Goal: Information Seeking & Learning: Learn about a topic

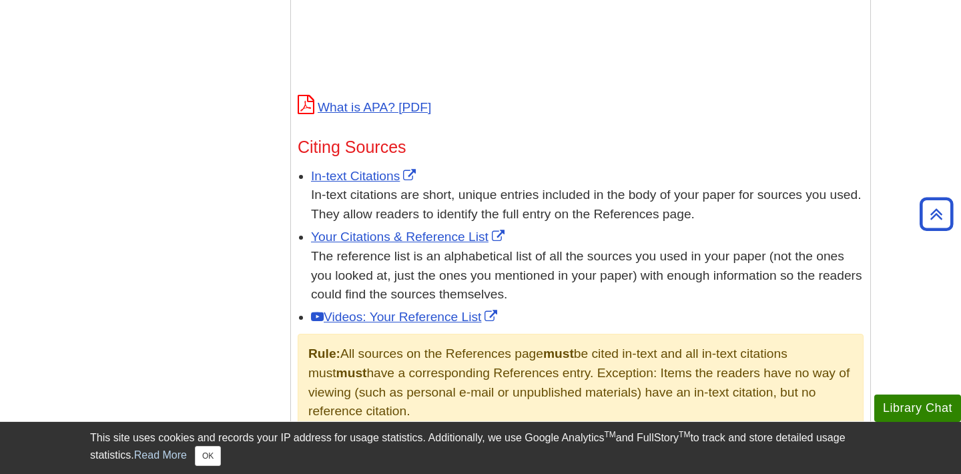
scroll to position [683, 0]
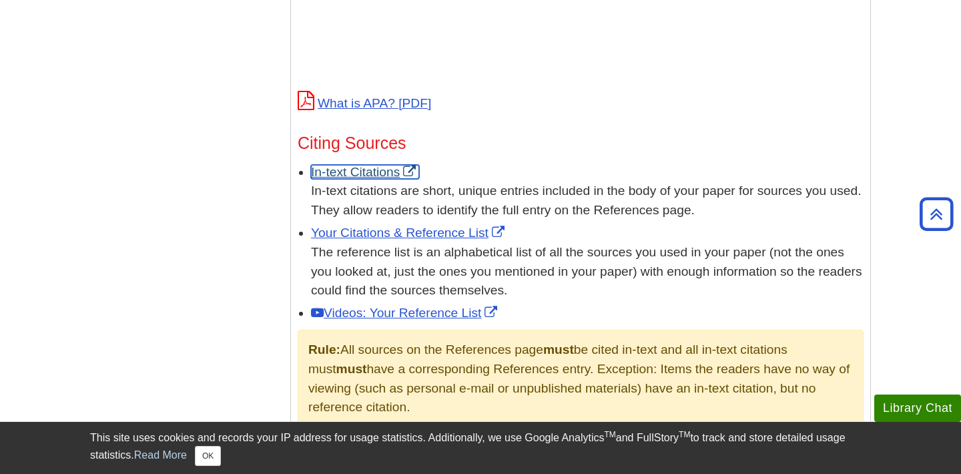
click at [344, 173] on link "In-text Citations" at bounding box center [365, 172] width 108 height 14
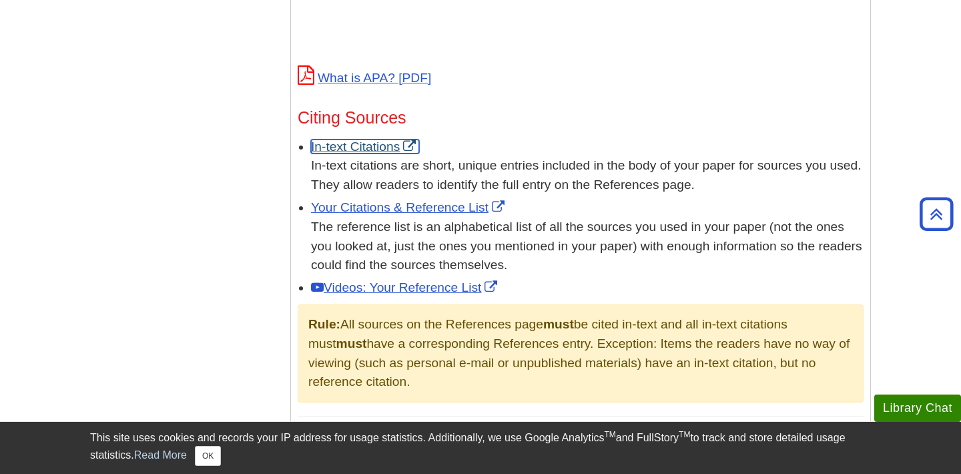
scroll to position [709, 0]
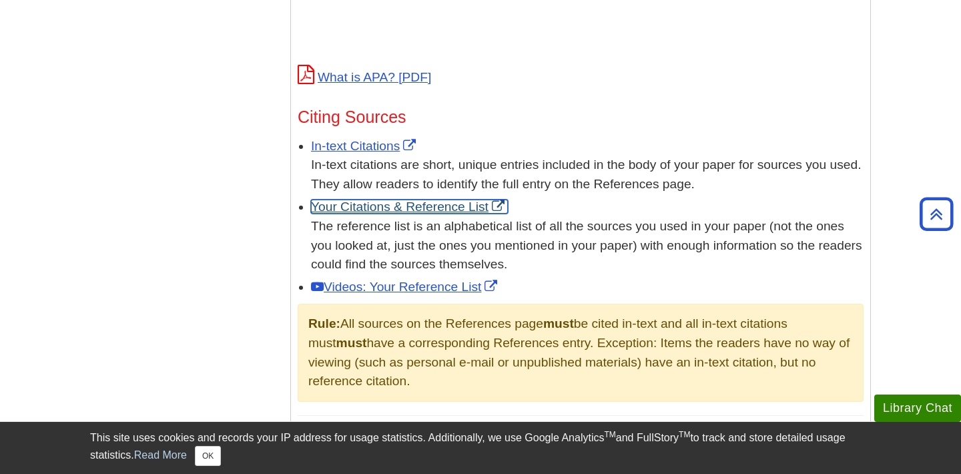
click at [426, 204] on link "Your Citations & Reference List" at bounding box center [409, 206] width 197 height 14
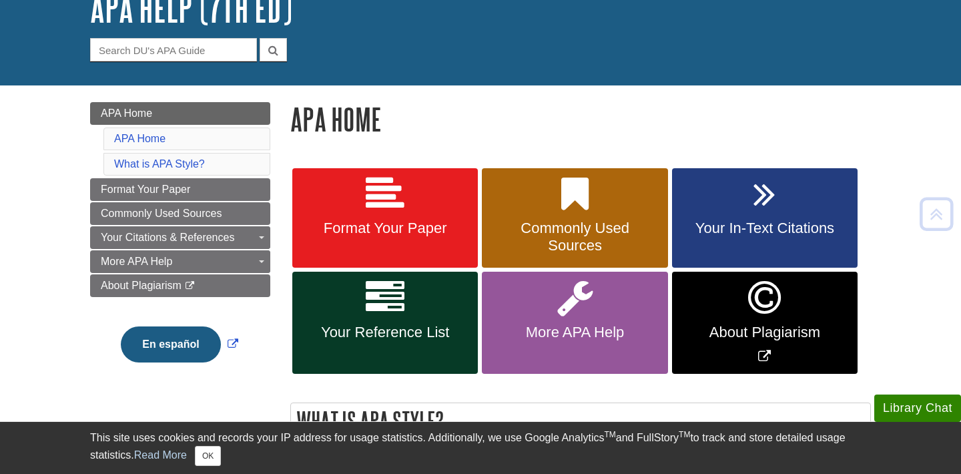
scroll to position [95, 0]
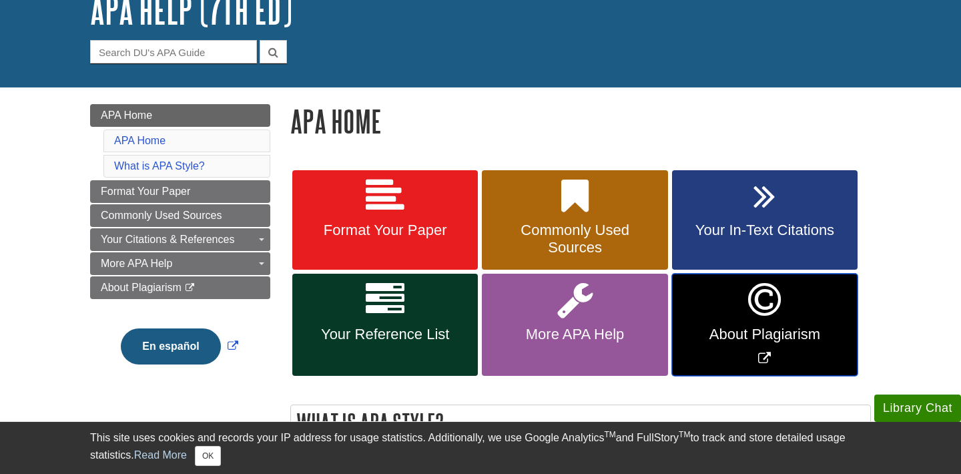
click at [723, 326] on span "About Plagiarism" at bounding box center [764, 334] width 165 height 17
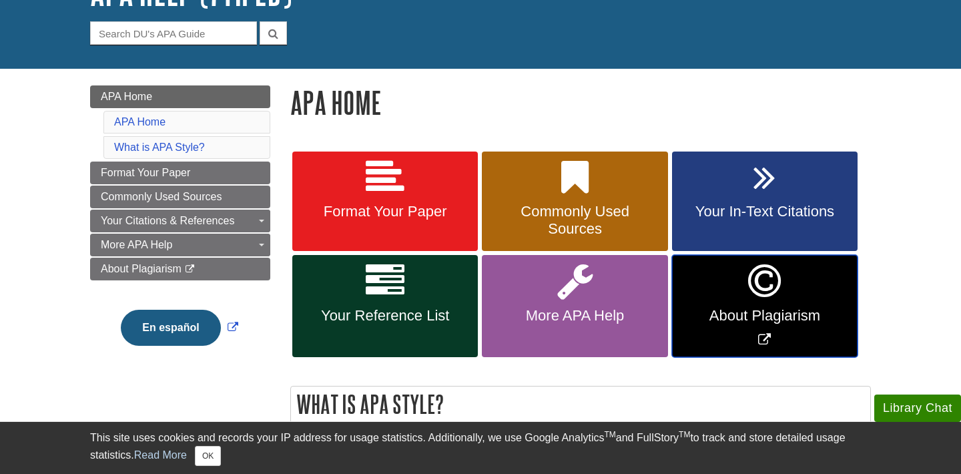
scroll to position [126, 0]
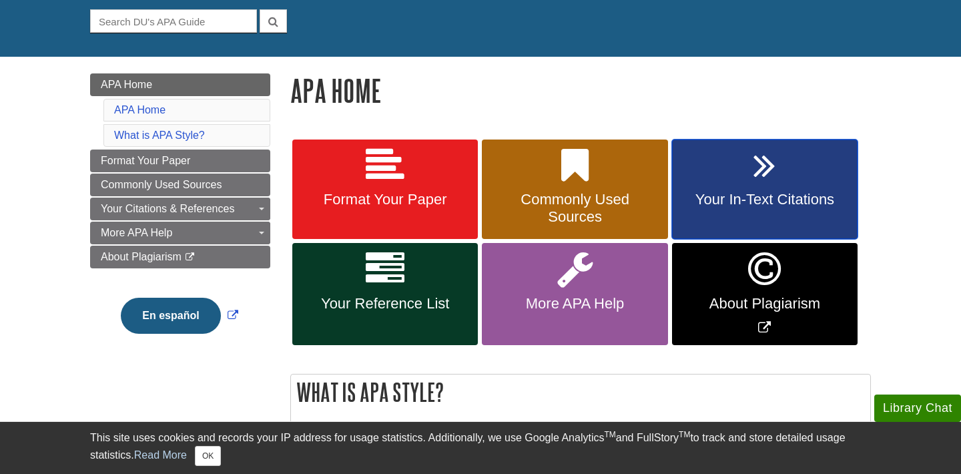
click at [772, 190] on link "Your In-Text Citations" at bounding box center [764, 189] width 185 height 100
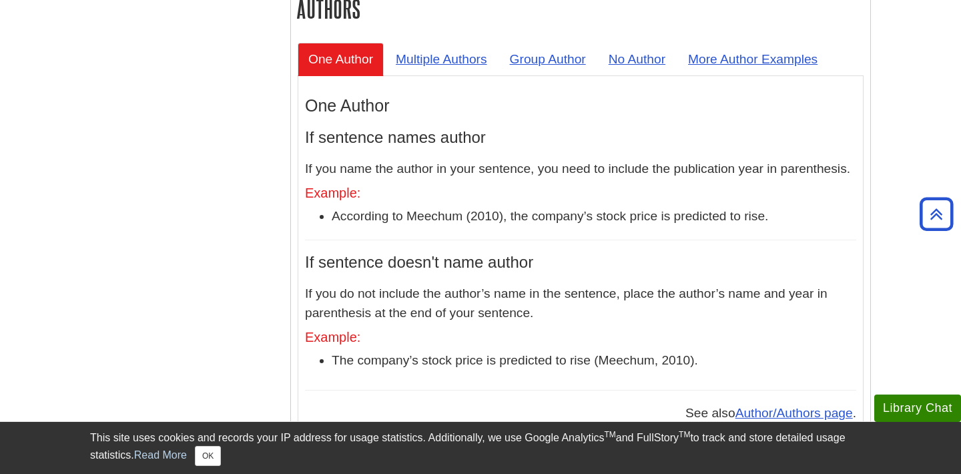
scroll to position [1267, 0]
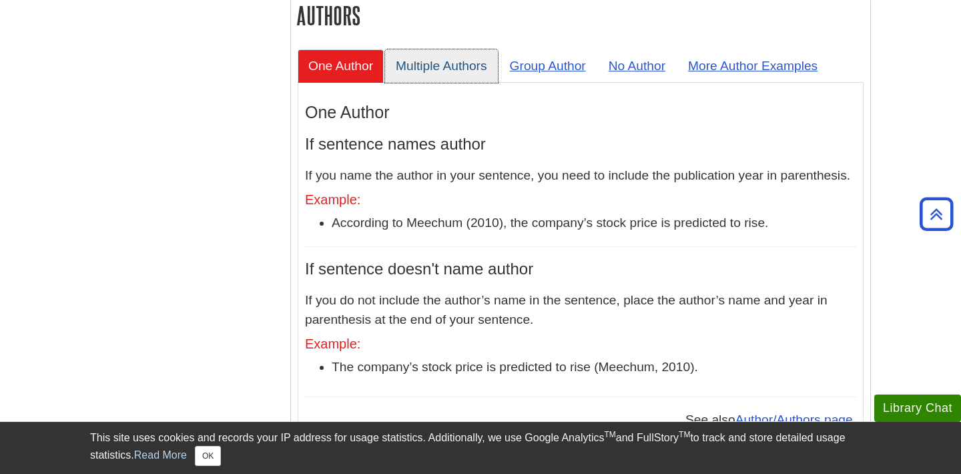
click at [442, 49] on link "Multiple Authors" at bounding box center [441, 65] width 113 height 33
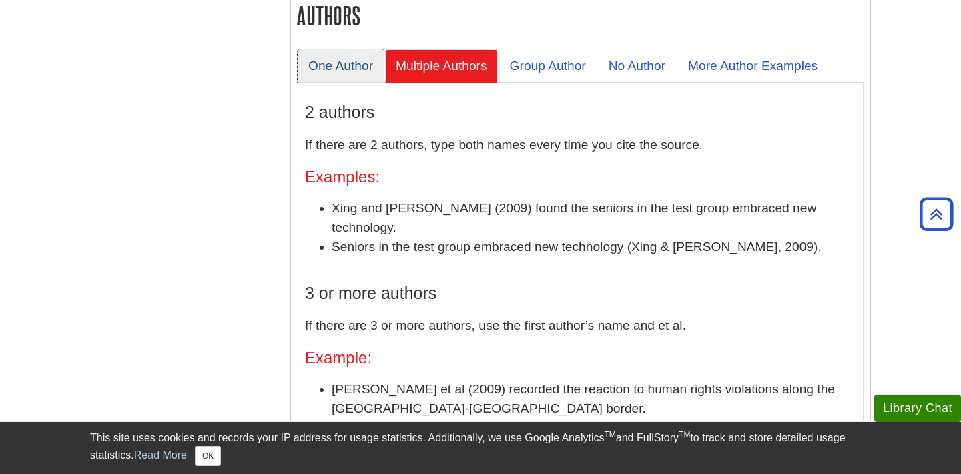
click at [364, 49] on link "One Author" at bounding box center [341, 65] width 86 height 33
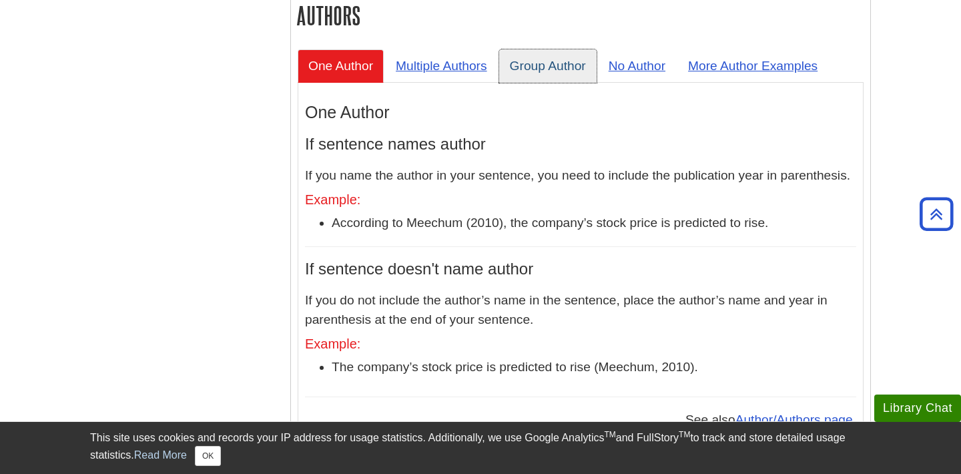
click at [544, 49] on link "Group Author" at bounding box center [547, 65] width 97 height 33
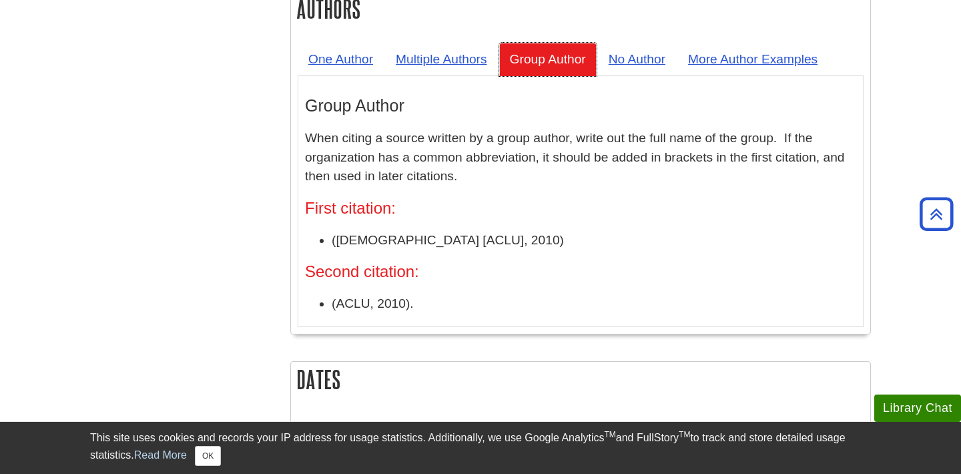
scroll to position [1260, 0]
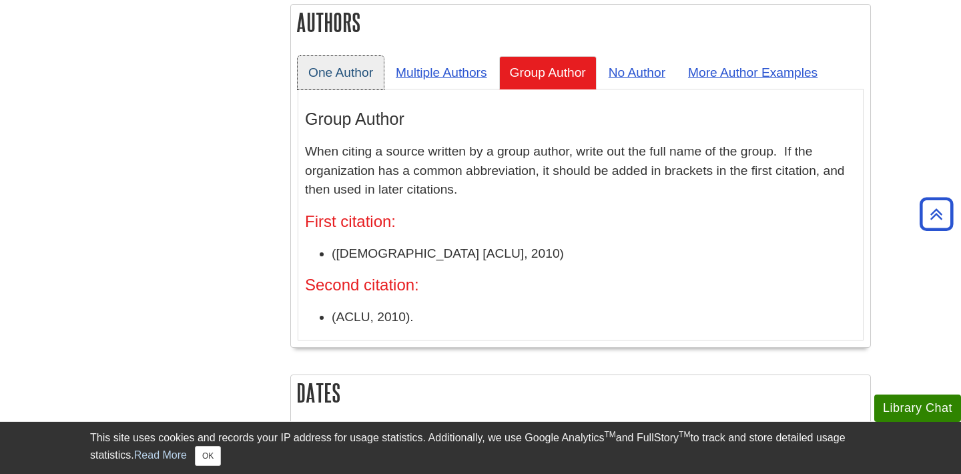
click at [352, 56] on link "One Author" at bounding box center [341, 72] width 86 height 33
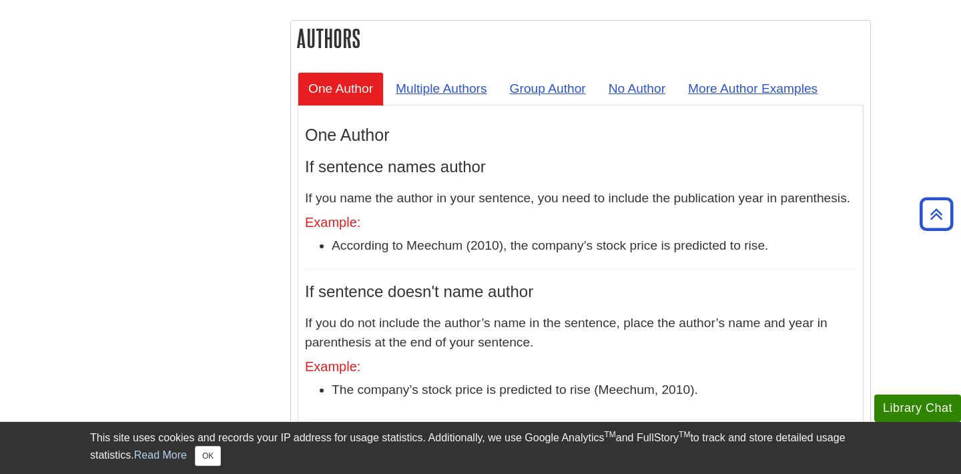
scroll to position [1243, 0]
click at [431, 73] on link "Multiple Authors" at bounding box center [441, 89] width 113 height 33
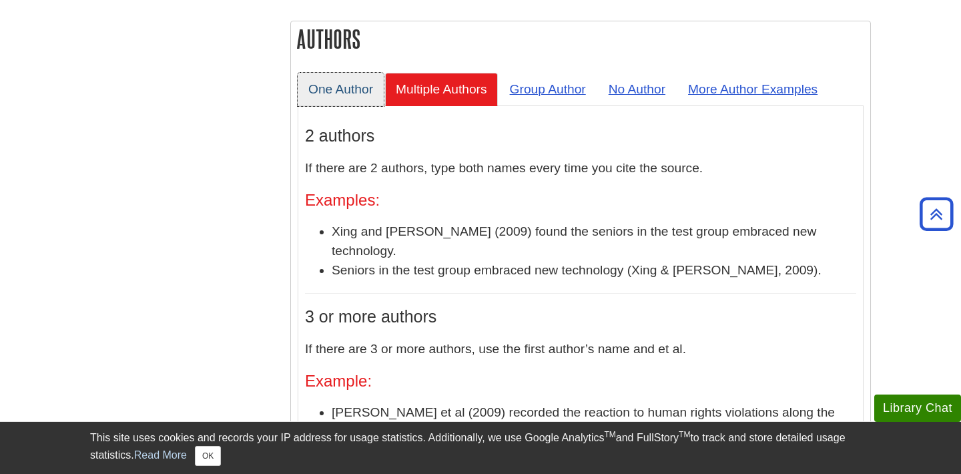
click at [358, 73] on link "One Author" at bounding box center [341, 89] width 86 height 33
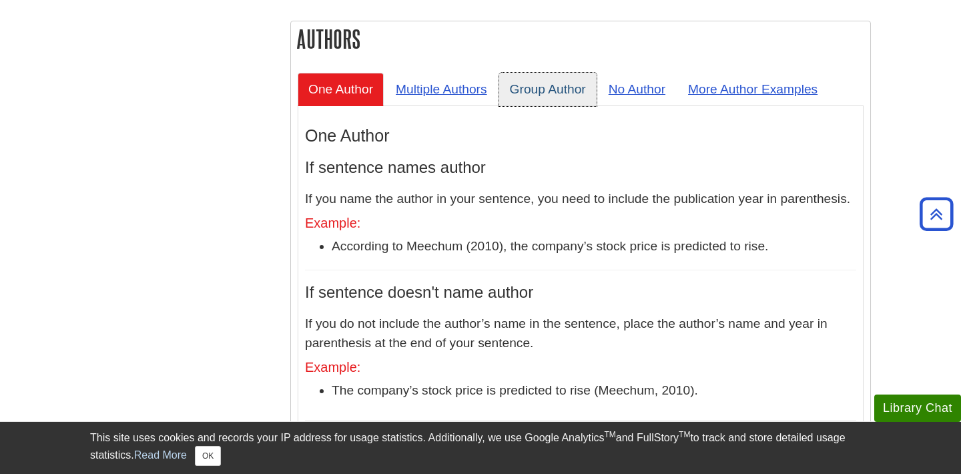
click at [554, 73] on link "Group Author" at bounding box center [547, 89] width 97 height 33
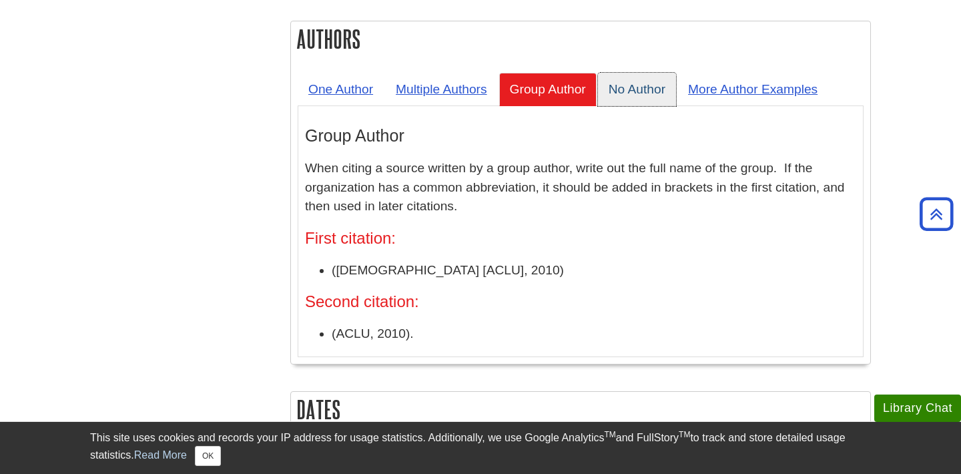
click at [611, 73] on link "No Author" at bounding box center [637, 89] width 78 height 33
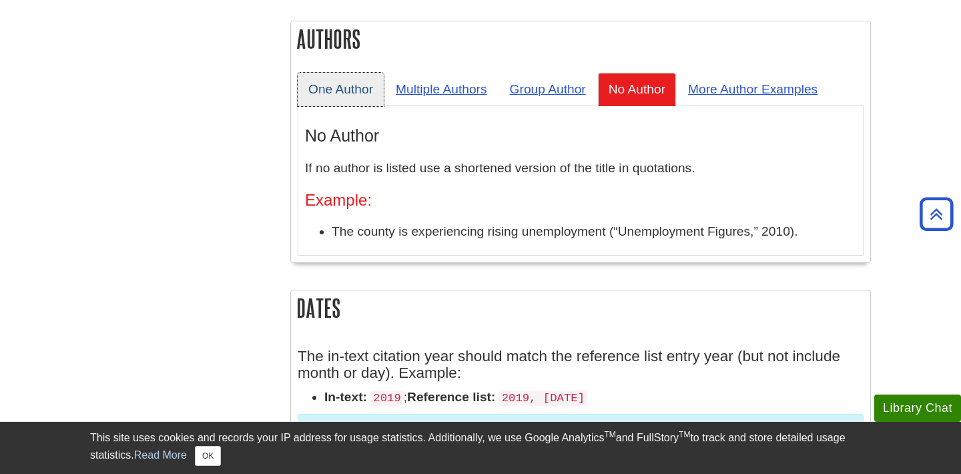
click at [338, 73] on link "One Author" at bounding box center [341, 89] width 86 height 33
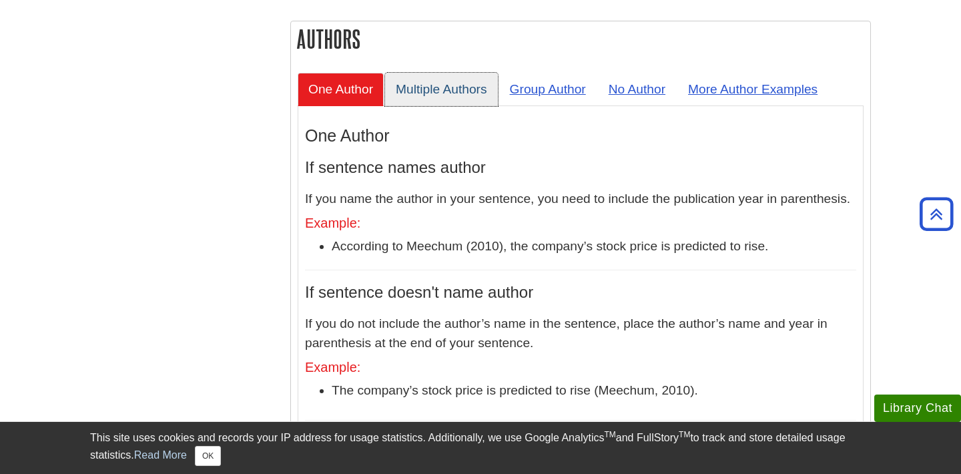
click at [462, 73] on link "Multiple Authors" at bounding box center [441, 89] width 113 height 33
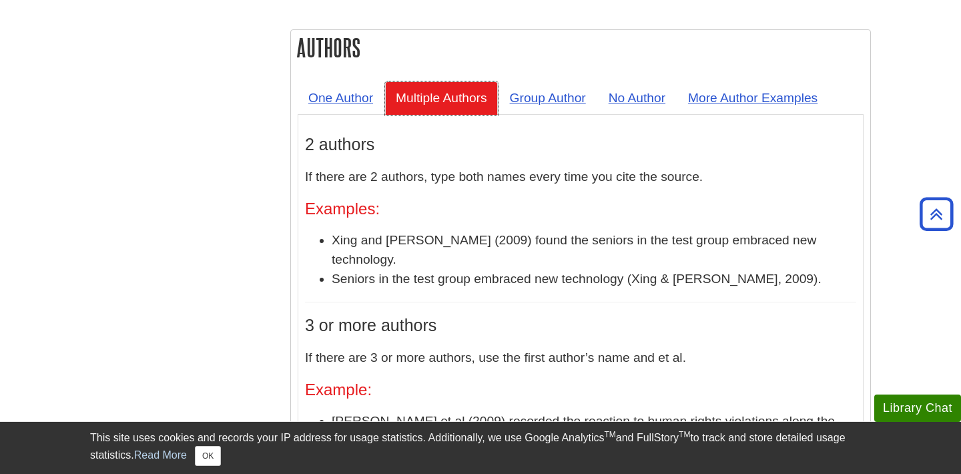
scroll to position [1239, 0]
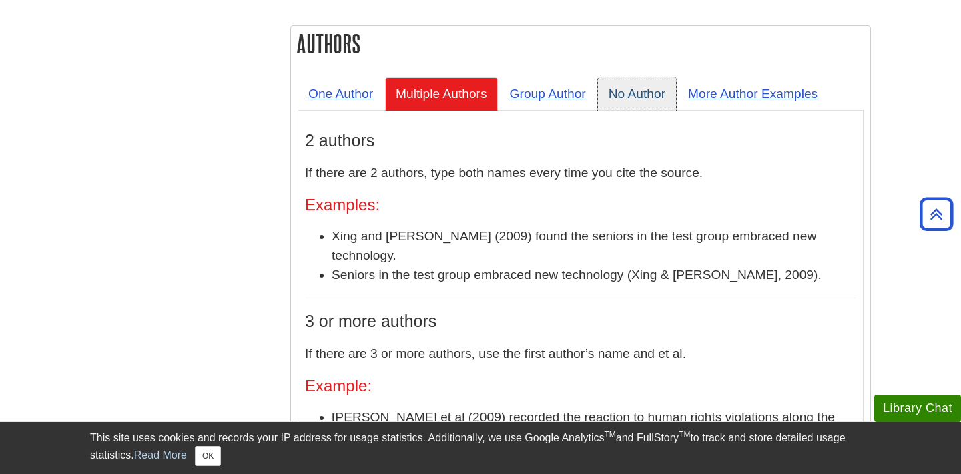
click at [658, 77] on link "No Author" at bounding box center [637, 93] width 78 height 33
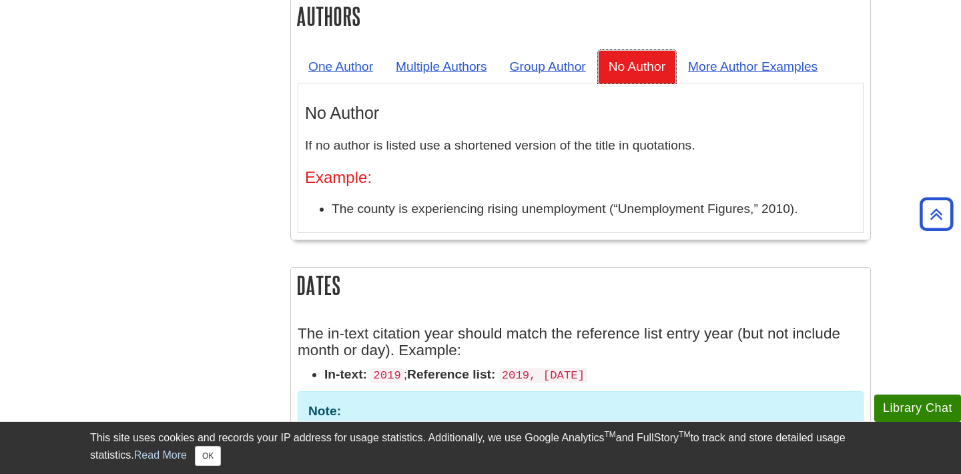
scroll to position [1271, 0]
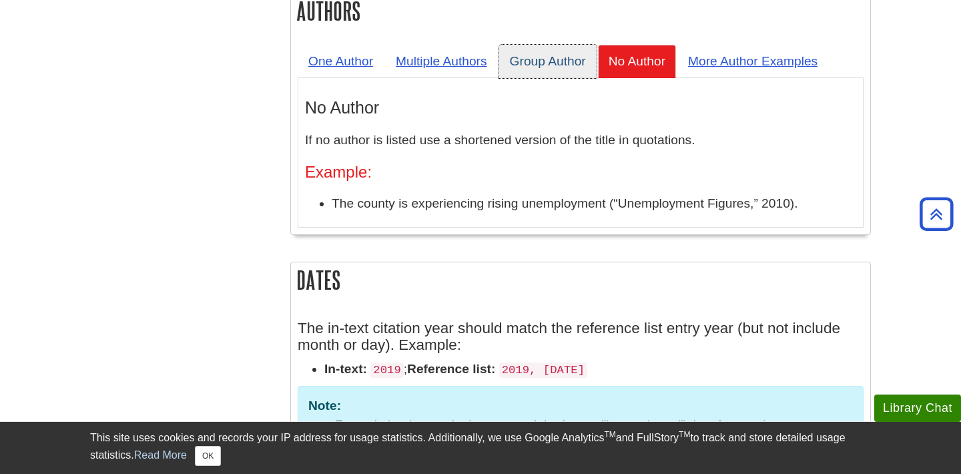
click at [540, 45] on link "Group Author" at bounding box center [547, 61] width 97 height 33
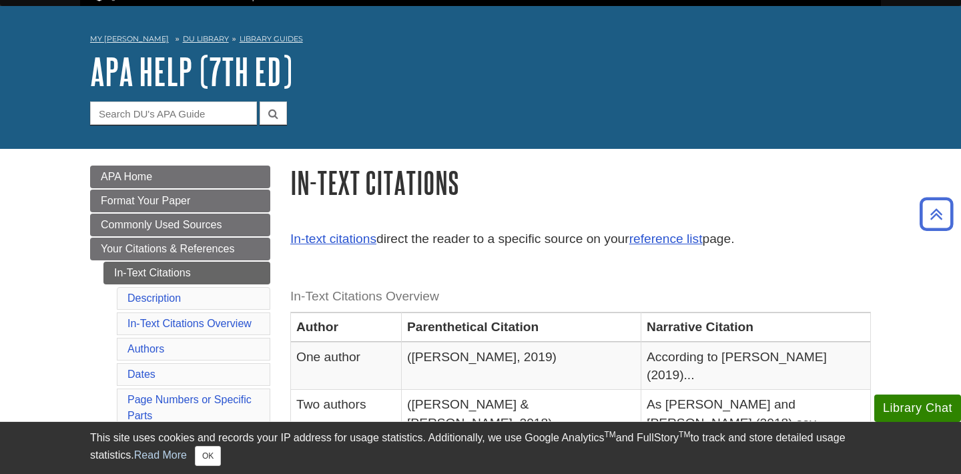
scroll to position [35, 0]
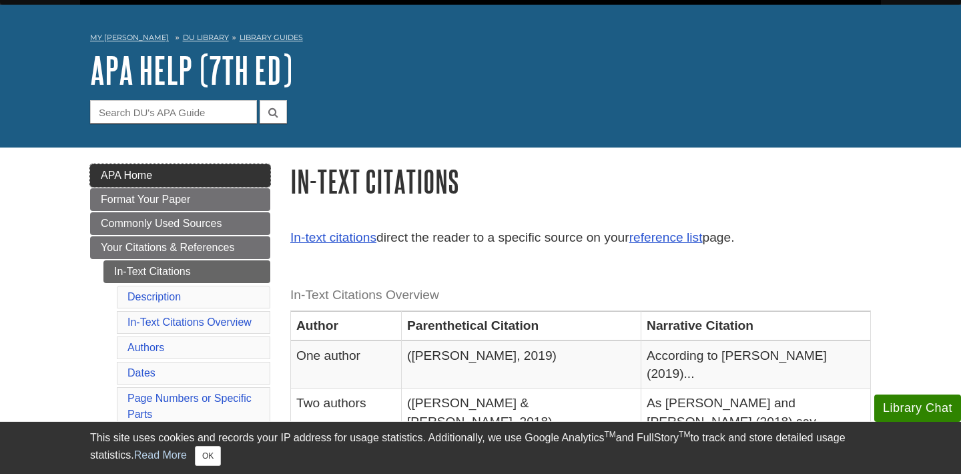
click at [198, 175] on link "APA Home" at bounding box center [180, 175] width 180 height 23
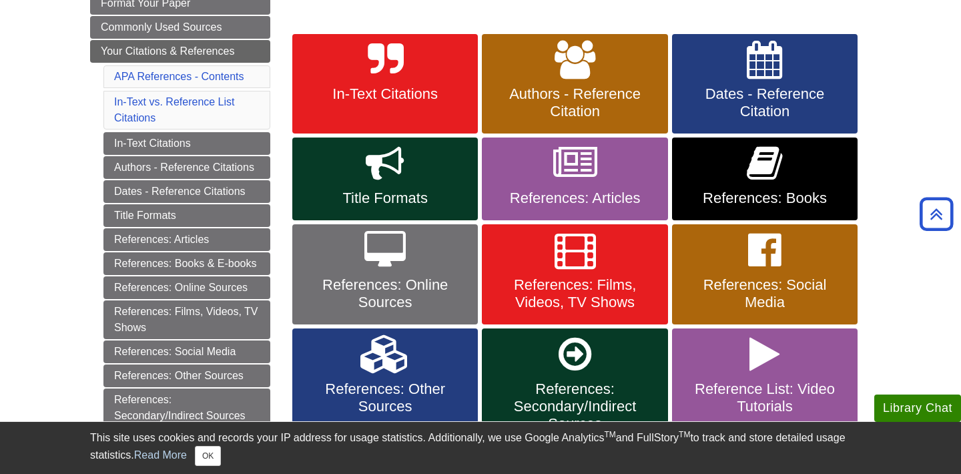
scroll to position [229, 0]
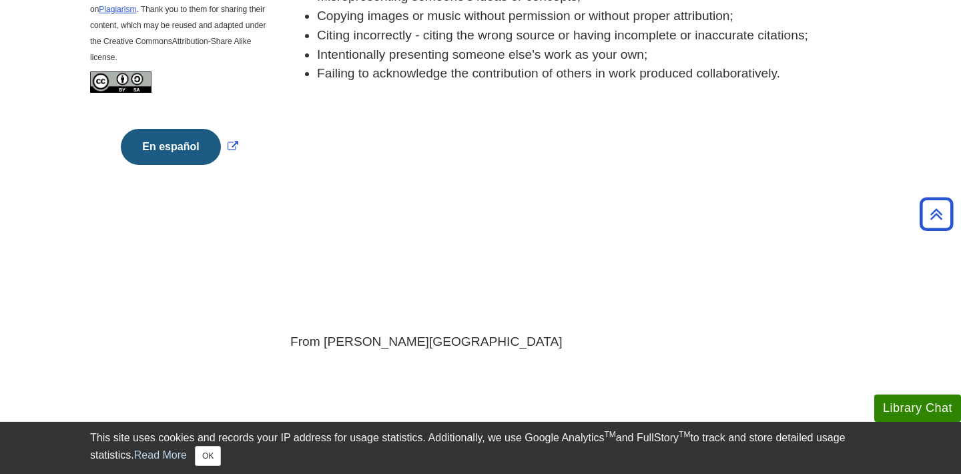
scroll to position [508, 0]
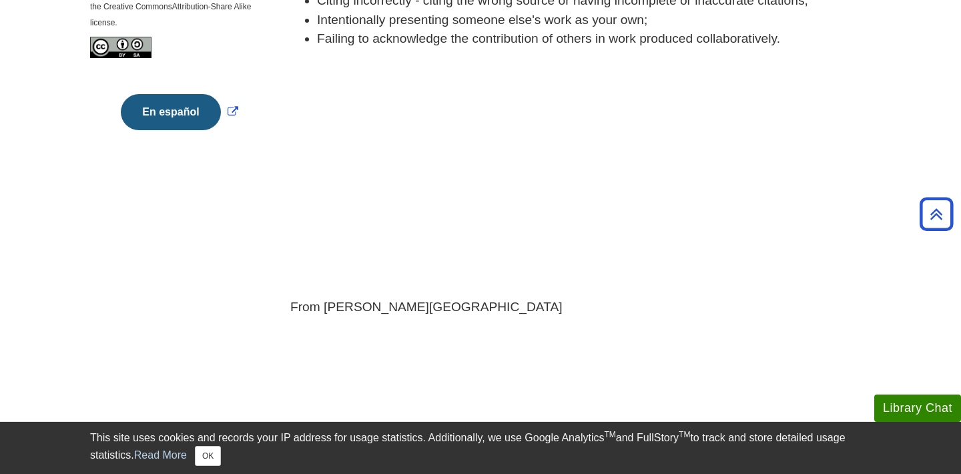
click at [909, 288] on body "Library Chat This site uses cookies and records your IP address for usage stati…" at bounding box center [480, 97] width 961 height 1211
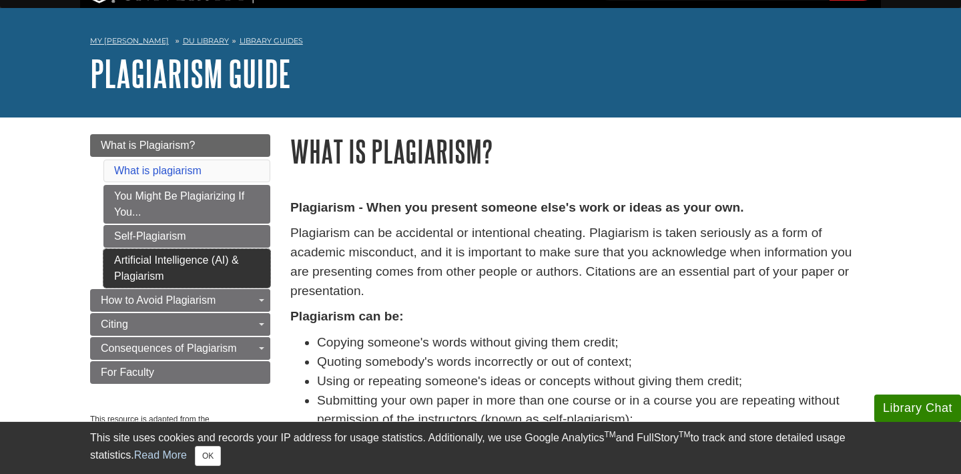
scroll to position [31, 0]
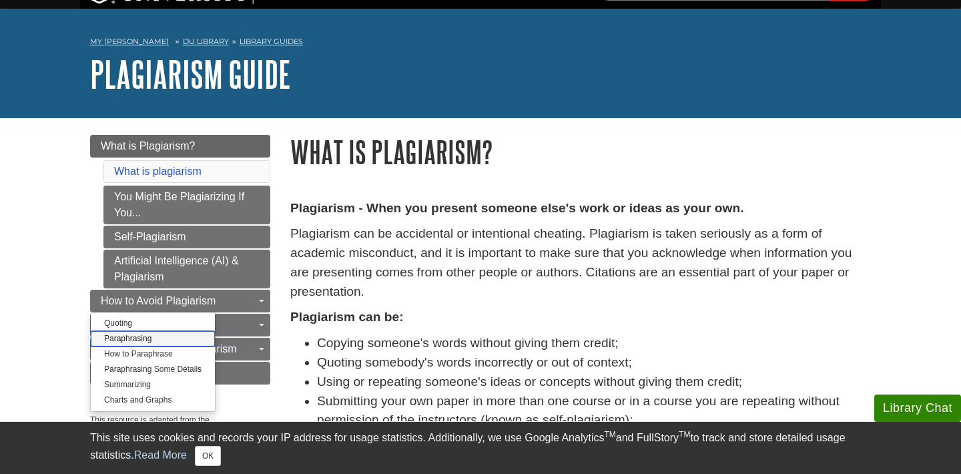
click at [146, 340] on link "Paraphrasing" at bounding box center [153, 338] width 124 height 15
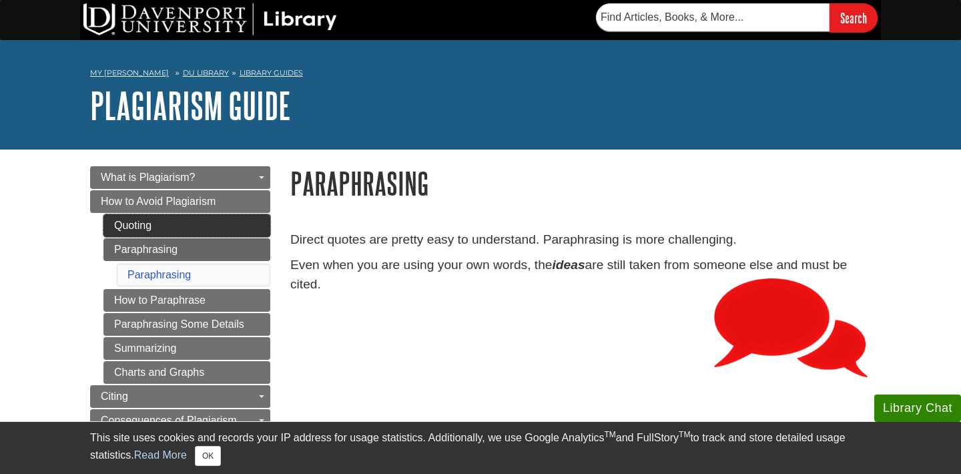
click at [217, 231] on link "Quoting" at bounding box center [186, 225] width 167 height 23
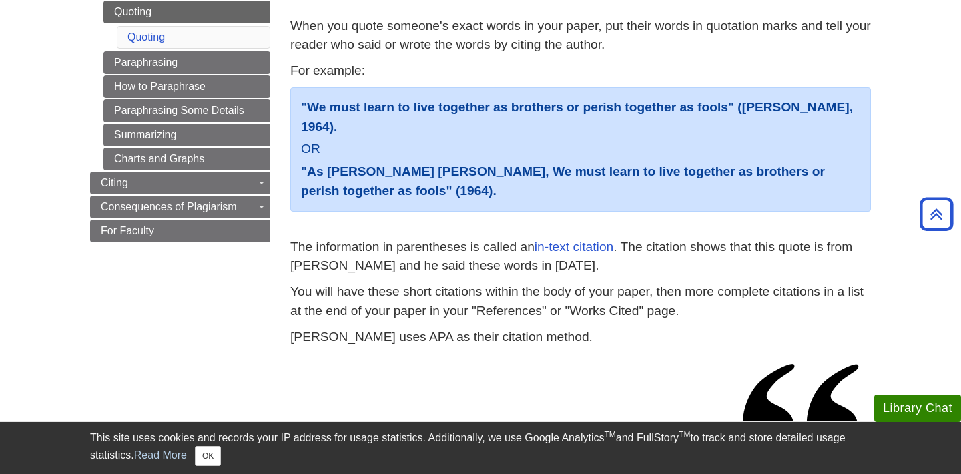
scroll to position [225, 0]
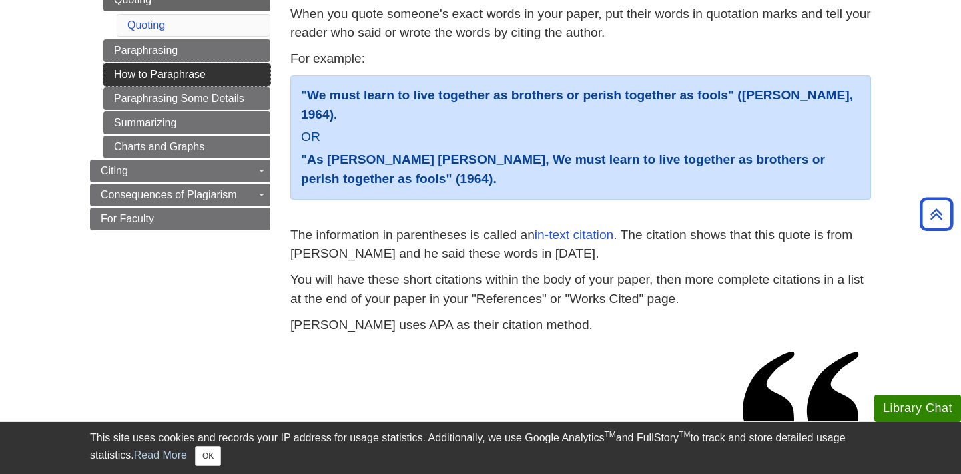
click at [195, 78] on link "How to Paraphrase" at bounding box center [186, 74] width 167 height 23
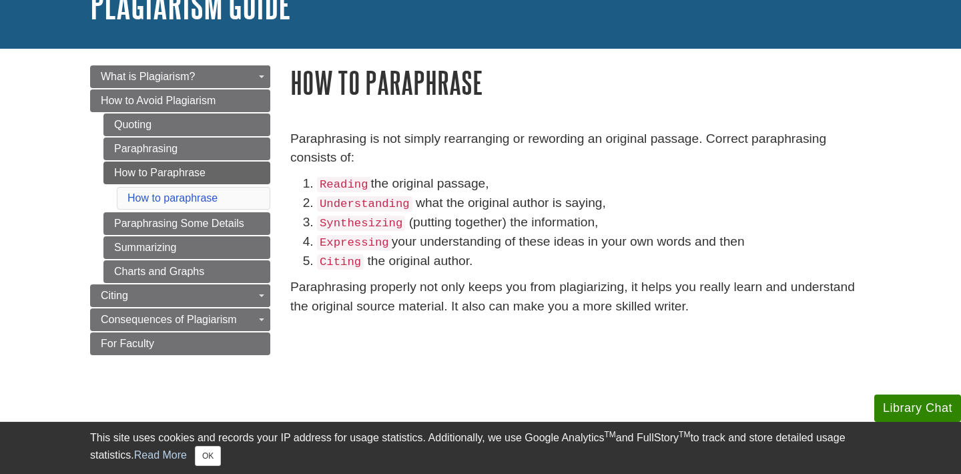
scroll to position [102, 0]
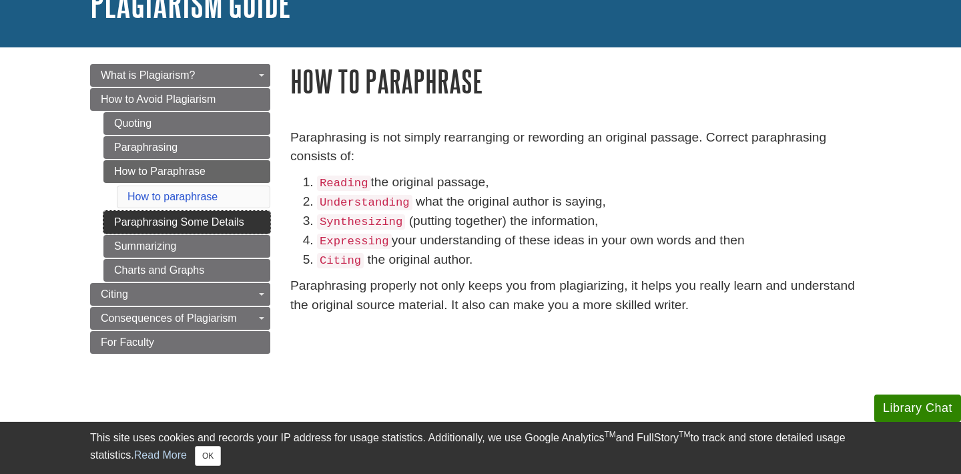
click at [235, 220] on link "Paraphrasing Some Details" at bounding box center [186, 222] width 167 height 23
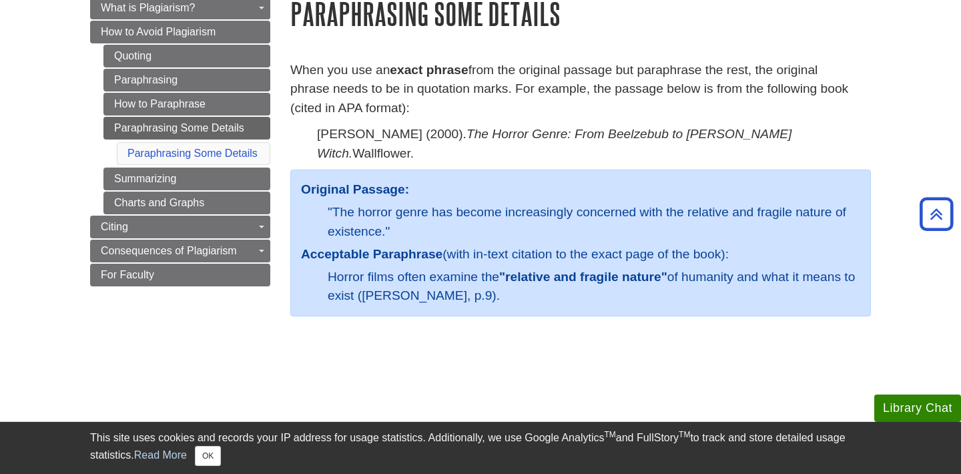
scroll to position [170, 0]
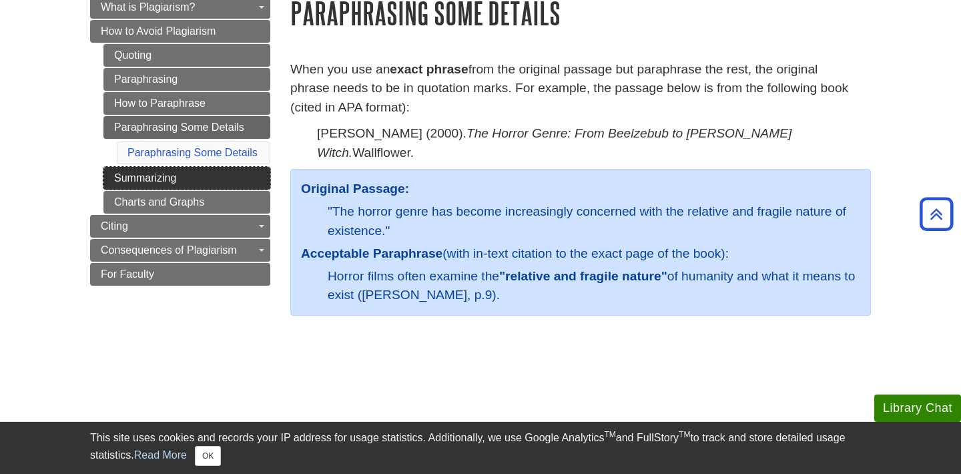
click at [195, 176] on link "Summarizing" at bounding box center [186, 178] width 167 height 23
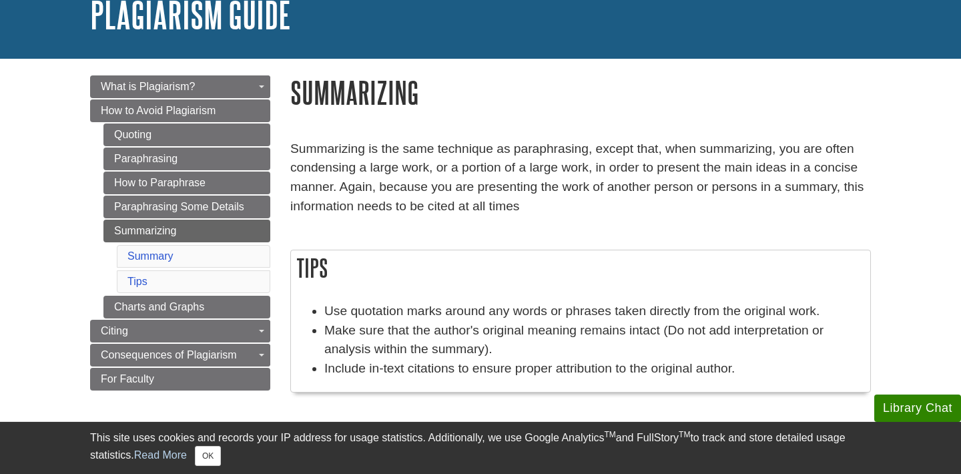
scroll to position [121, 0]
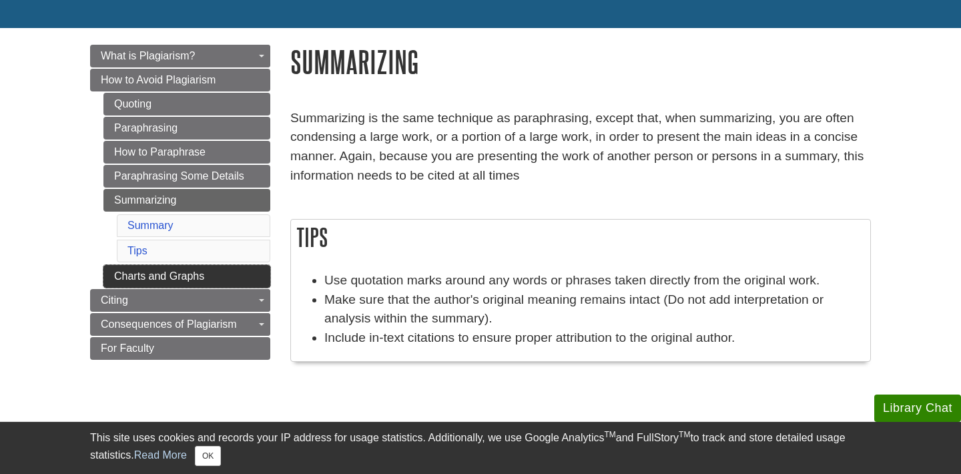
click at [222, 282] on link "Charts and Graphs" at bounding box center [186, 276] width 167 height 23
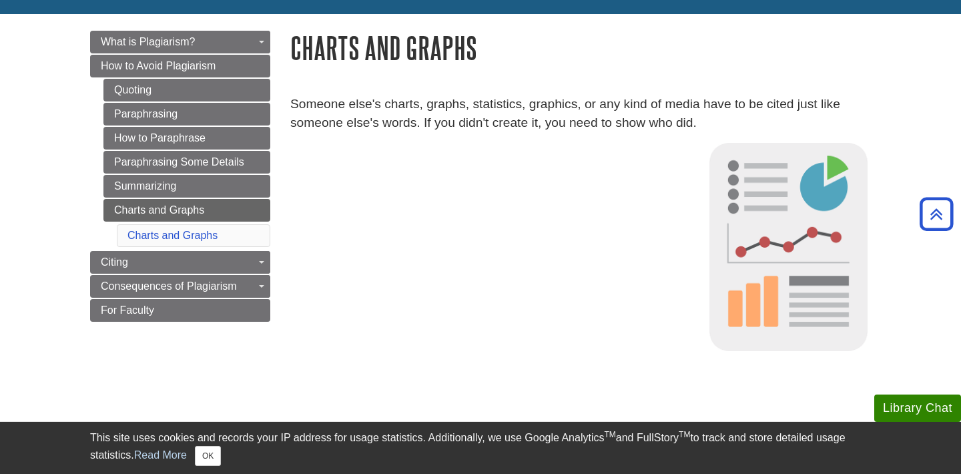
scroll to position [135, 0]
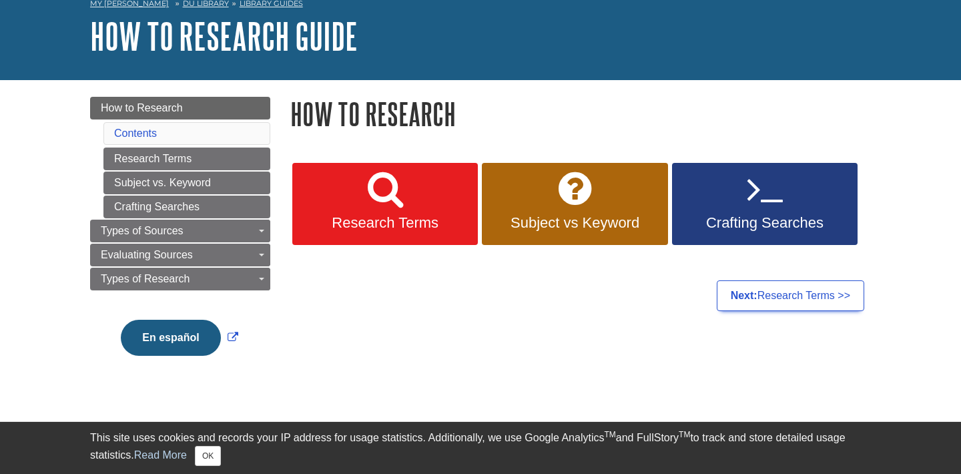
scroll to position [72, 0]
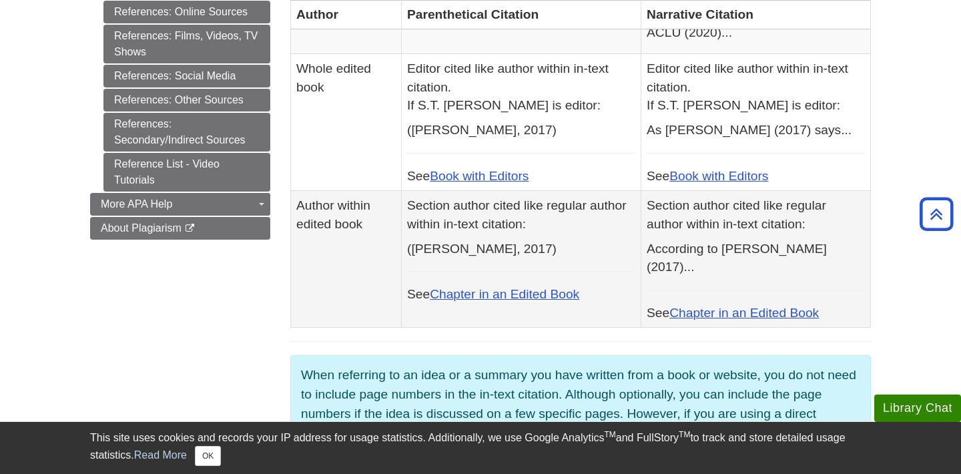
scroll to position [733, 0]
click at [578, 286] on link "Chapter in an Edited Book" at bounding box center [504, 293] width 149 height 14
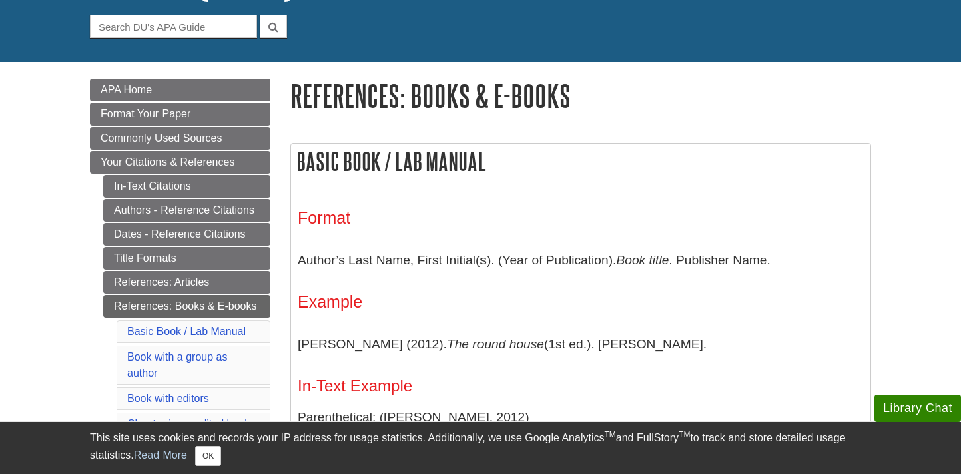
scroll to position [121, 0]
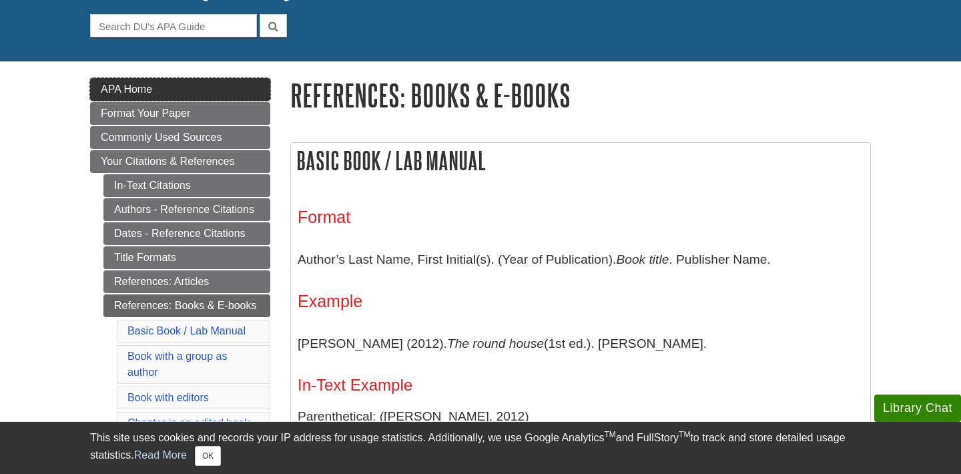
click at [183, 87] on link "APA Home" at bounding box center [180, 89] width 180 height 23
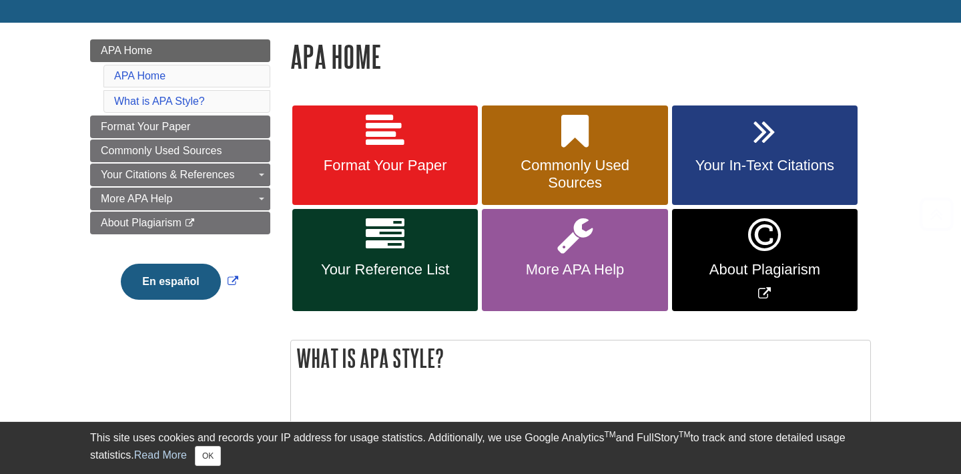
scroll to position [161, 0]
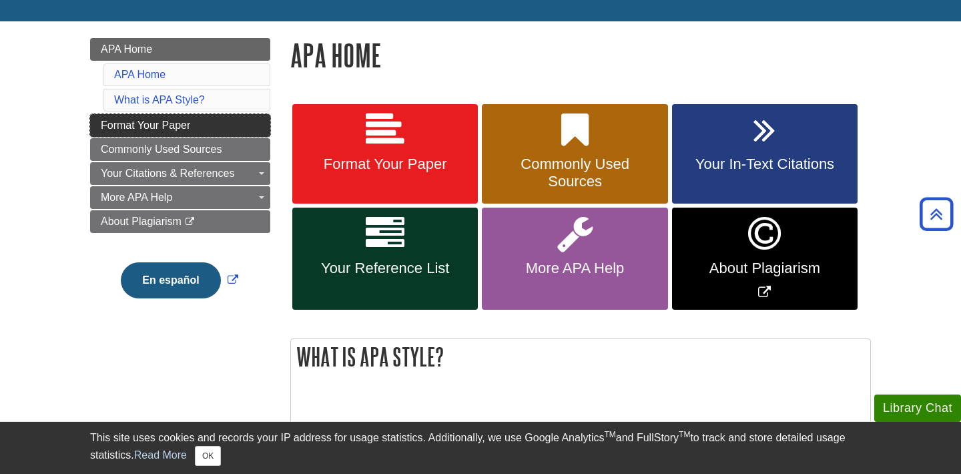
click at [177, 130] on span "Format Your Paper" at bounding box center [145, 124] width 89 height 11
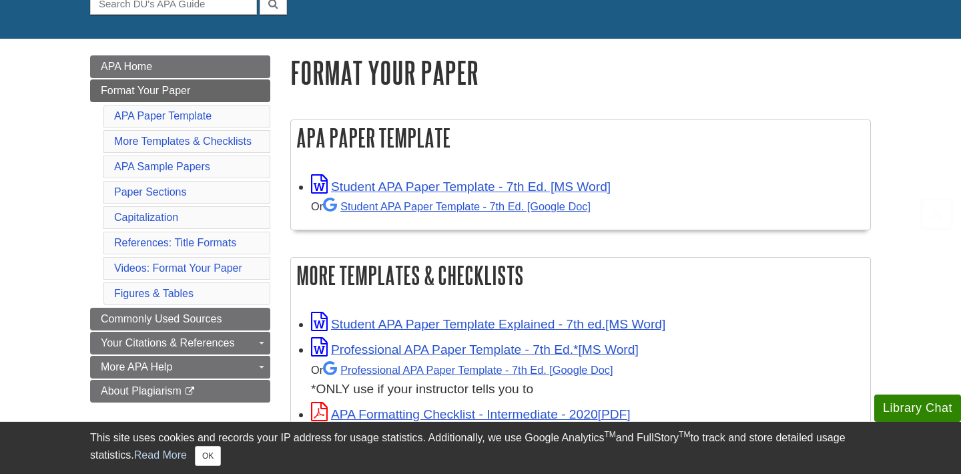
scroll to position [270, 0]
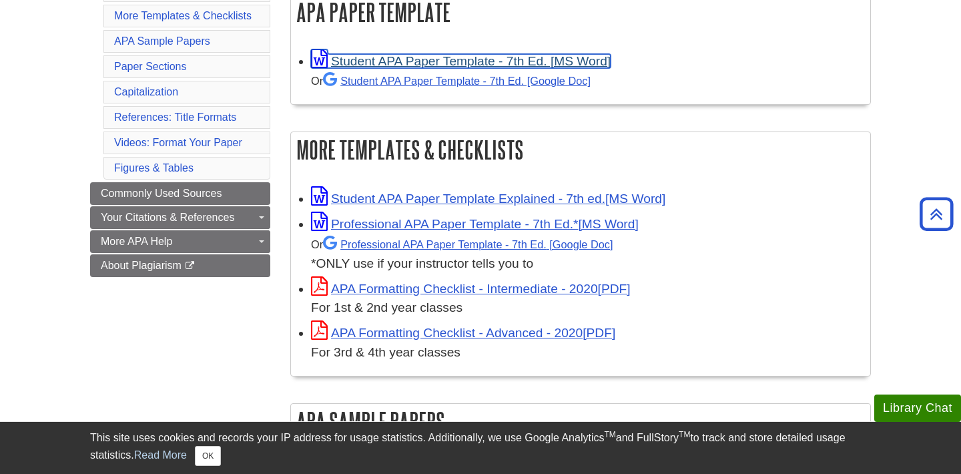
click at [401, 61] on link "Student APA Paper Template - 7th Ed. [MS Word]" at bounding box center [461, 61] width 300 height 14
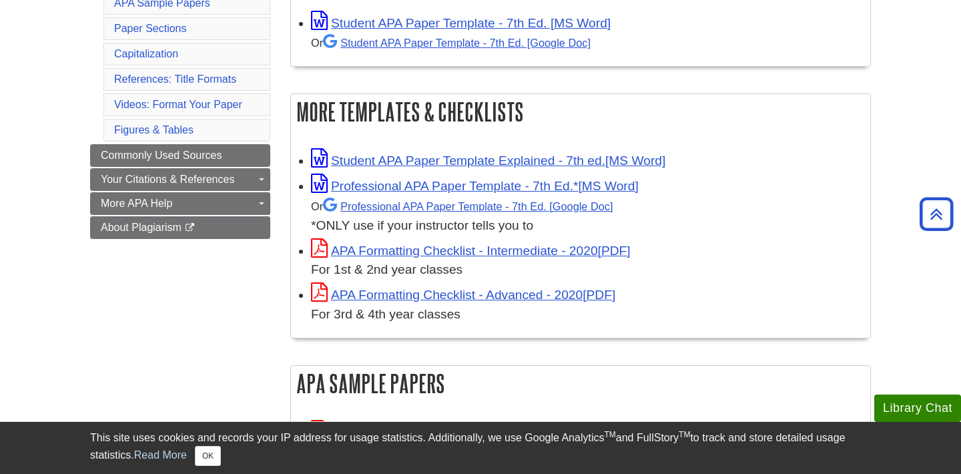
scroll to position [266, 0]
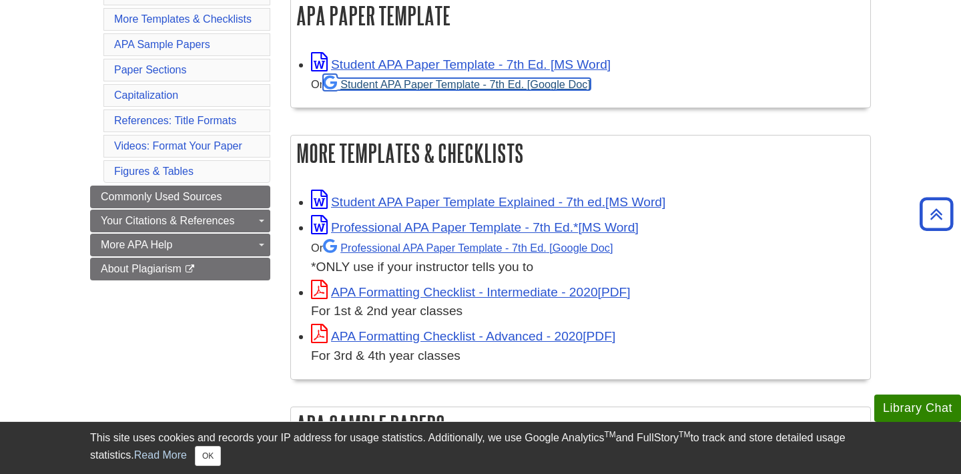
click at [420, 85] on link "Student APA Paper Template - 7th Ed. [Google Doc]" at bounding box center [457, 84] width 268 height 12
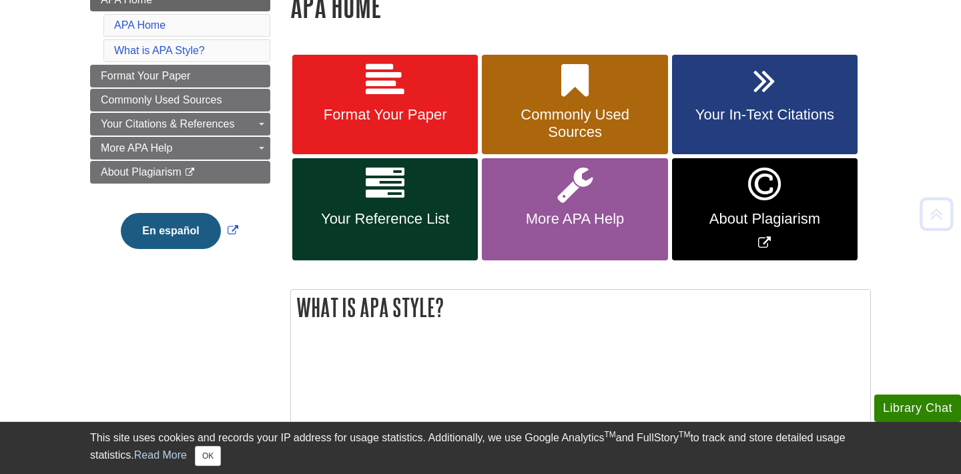
scroll to position [211, 0]
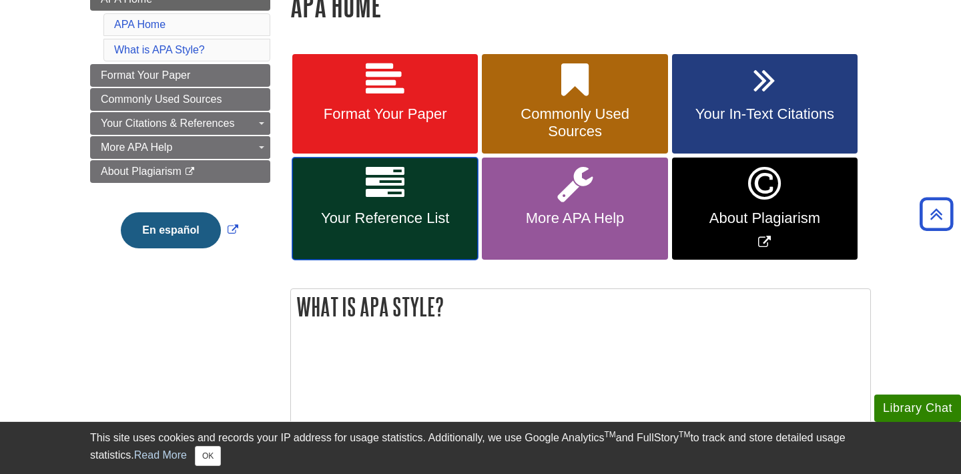
click at [326, 167] on link "Your Reference List" at bounding box center [384, 208] width 185 height 102
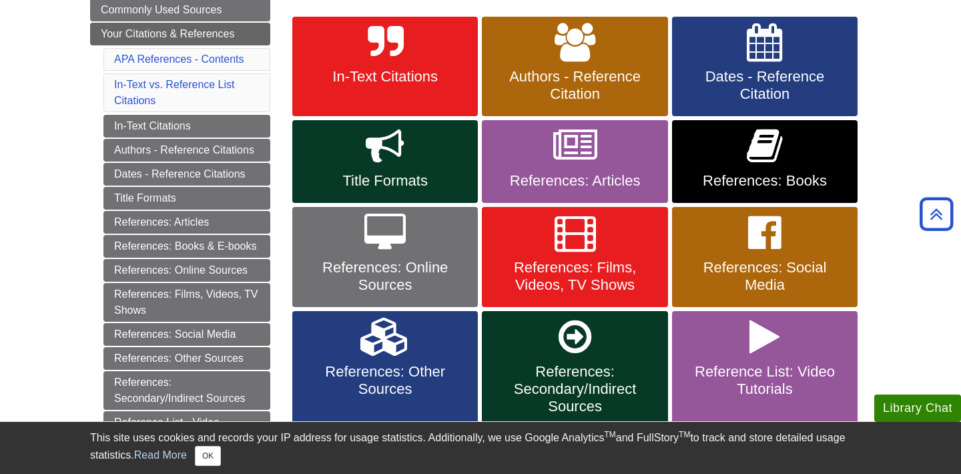
scroll to position [273, 0]
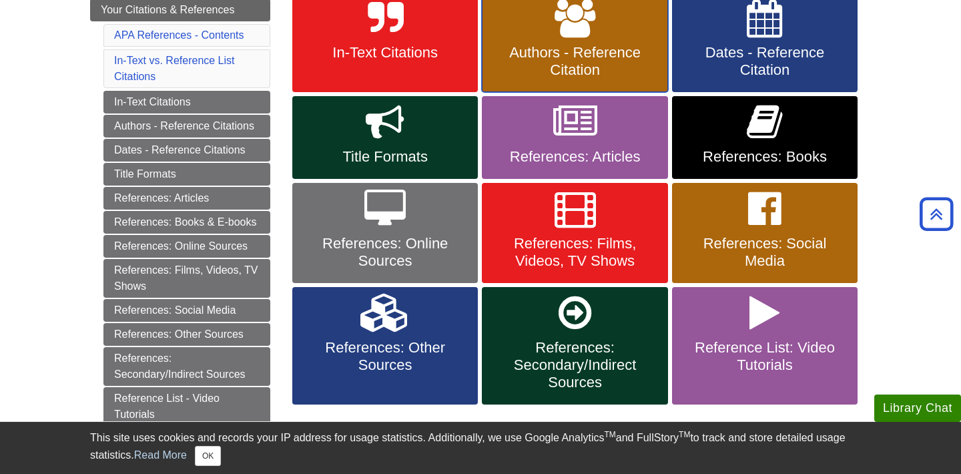
click at [545, 31] on link "Authors - Reference Citation" at bounding box center [574, 43] width 185 height 100
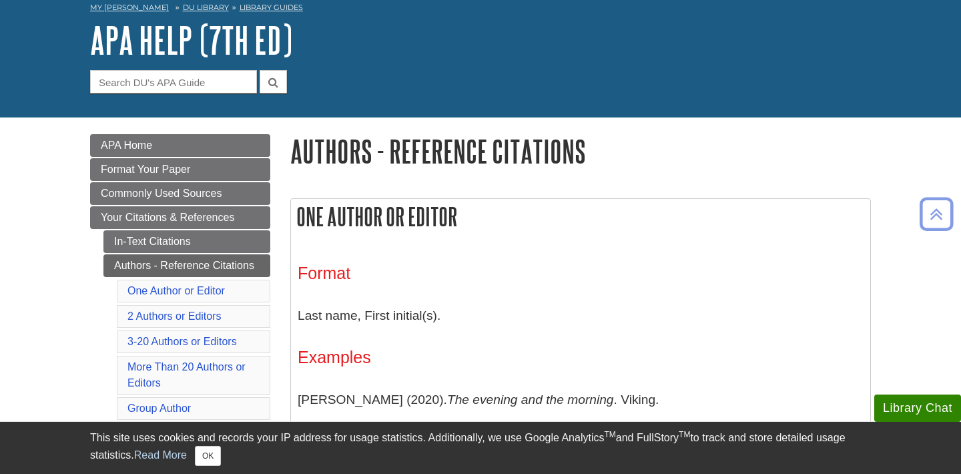
scroll to position [66, 0]
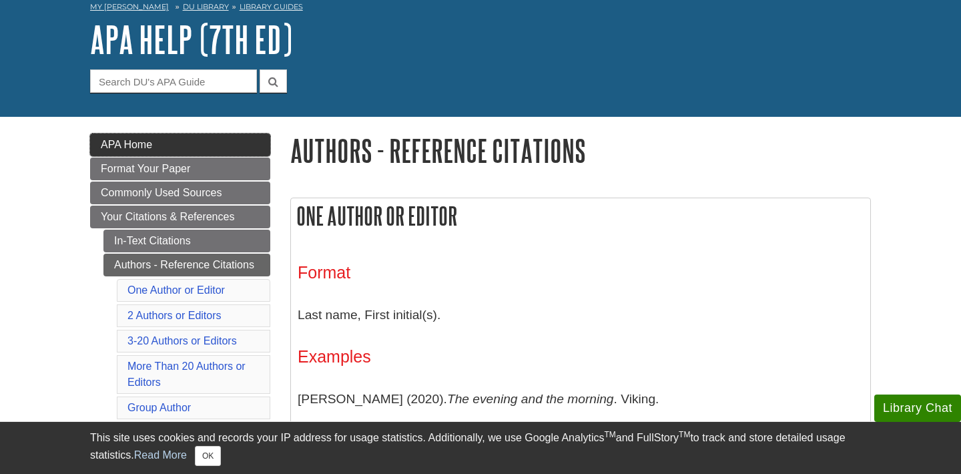
click at [166, 148] on link "APA Home" at bounding box center [180, 144] width 180 height 23
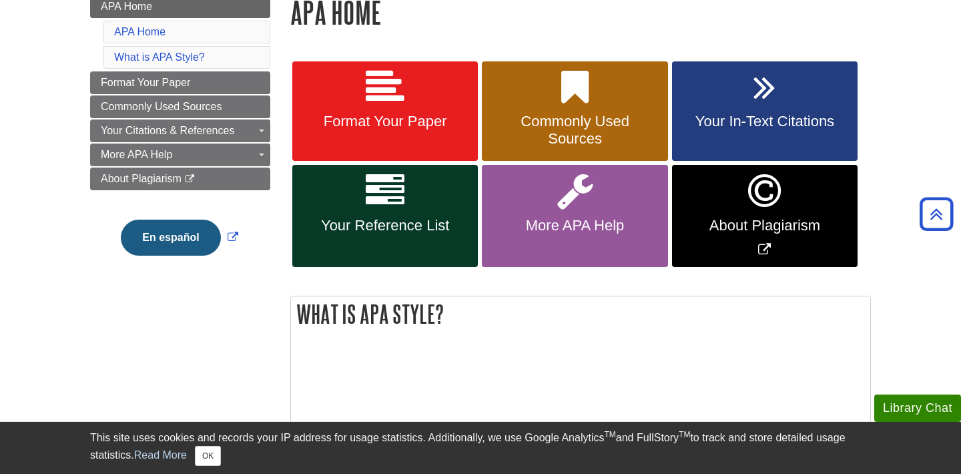
scroll to position [203, 0]
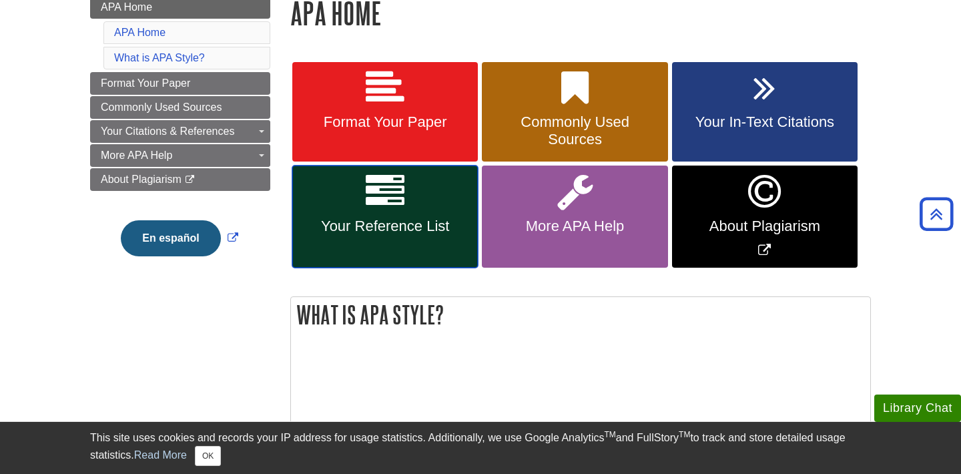
click at [382, 213] on link "Your Reference List" at bounding box center [384, 216] width 185 height 102
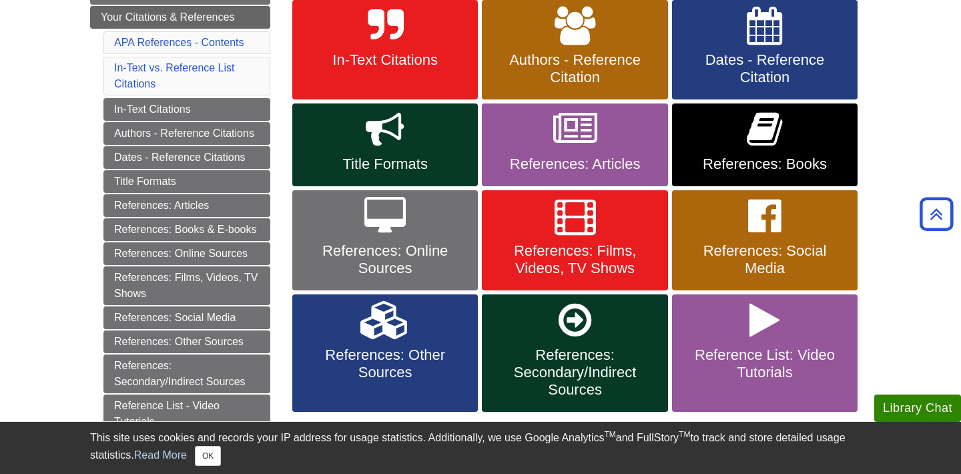
scroll to position [272, 0]
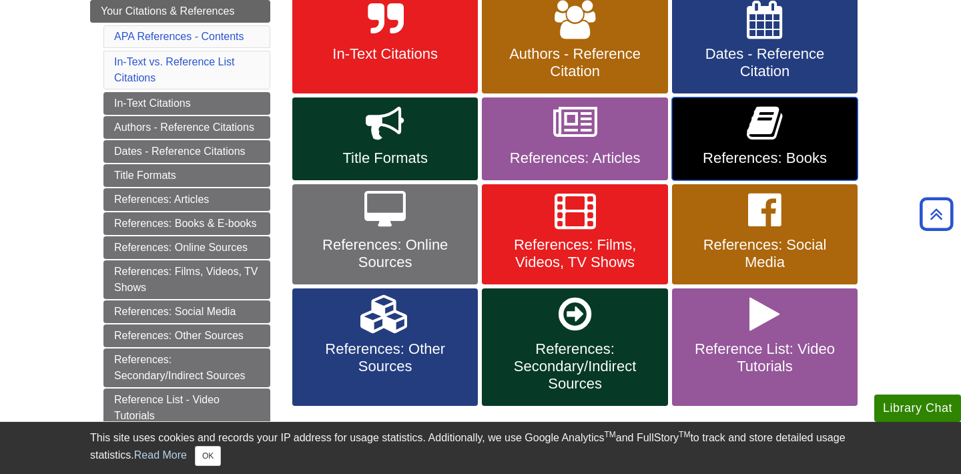
click at [754, 133] on icon at bounding box center [763, 123] width 35 height 39
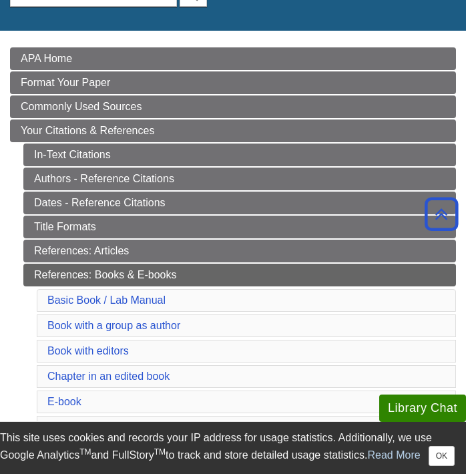
scroll to position [155, 0]
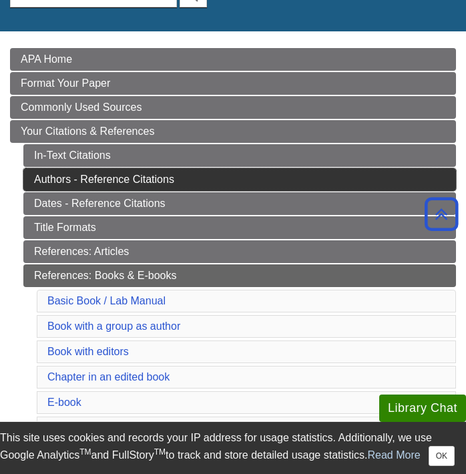
click at [111, 185] on link "Authors - Reference Citations" at bounding box center [239, 179] width 432 height 23
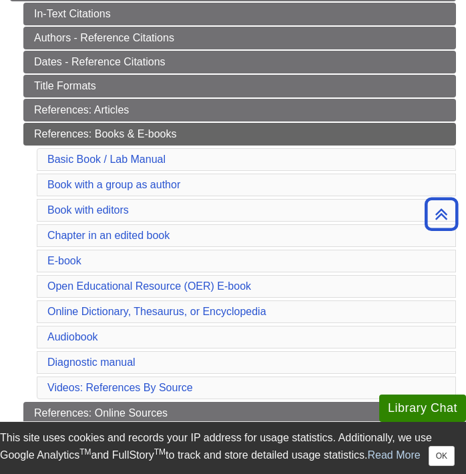
scroll to position [293, 0]
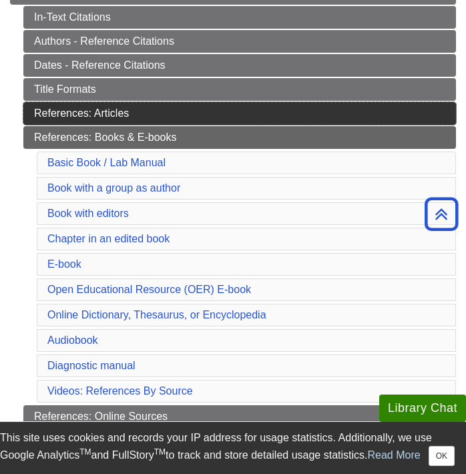
click at [76, 111] on link "References: Articles" at bounding box center [239, 113] width 432 height 23
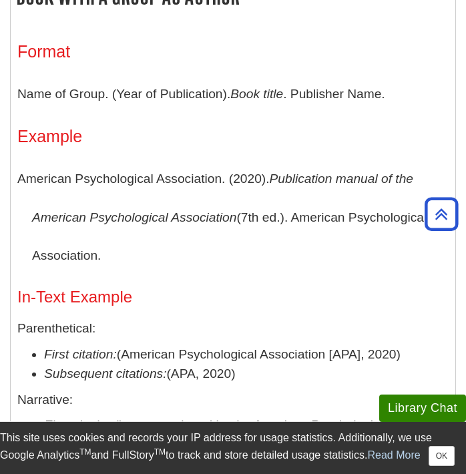
scroll to position [1442, 0]
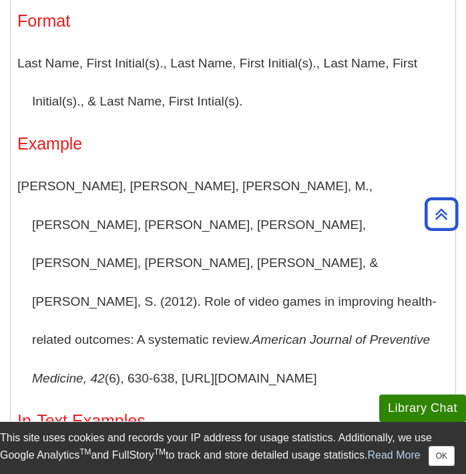
scroll to position [1536, 0]
